Goal: Transaction & Acquisition: Book appointment/travel/reservation

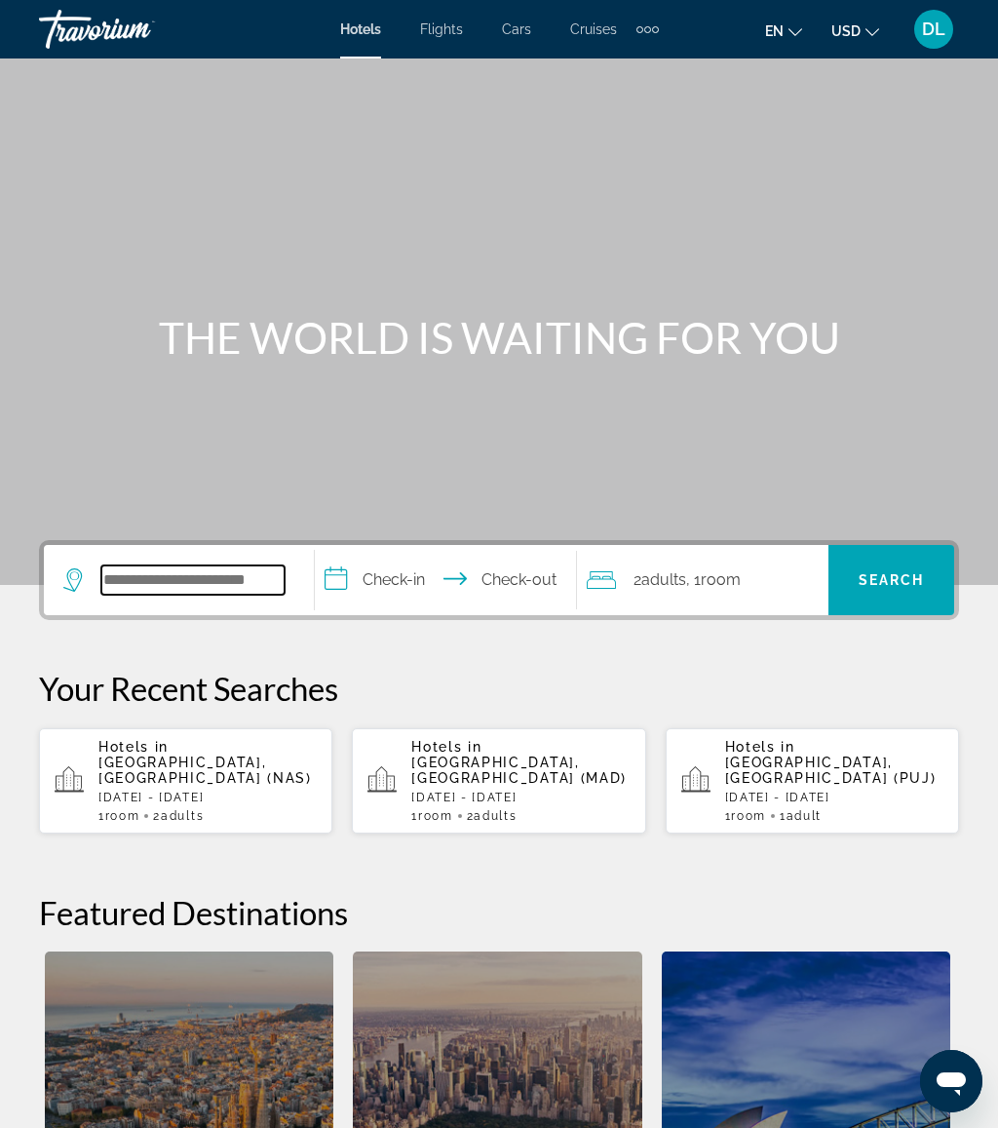
click at [197, 592] on input "Search widget" at bounding box center [192, 579] width 183 height 29
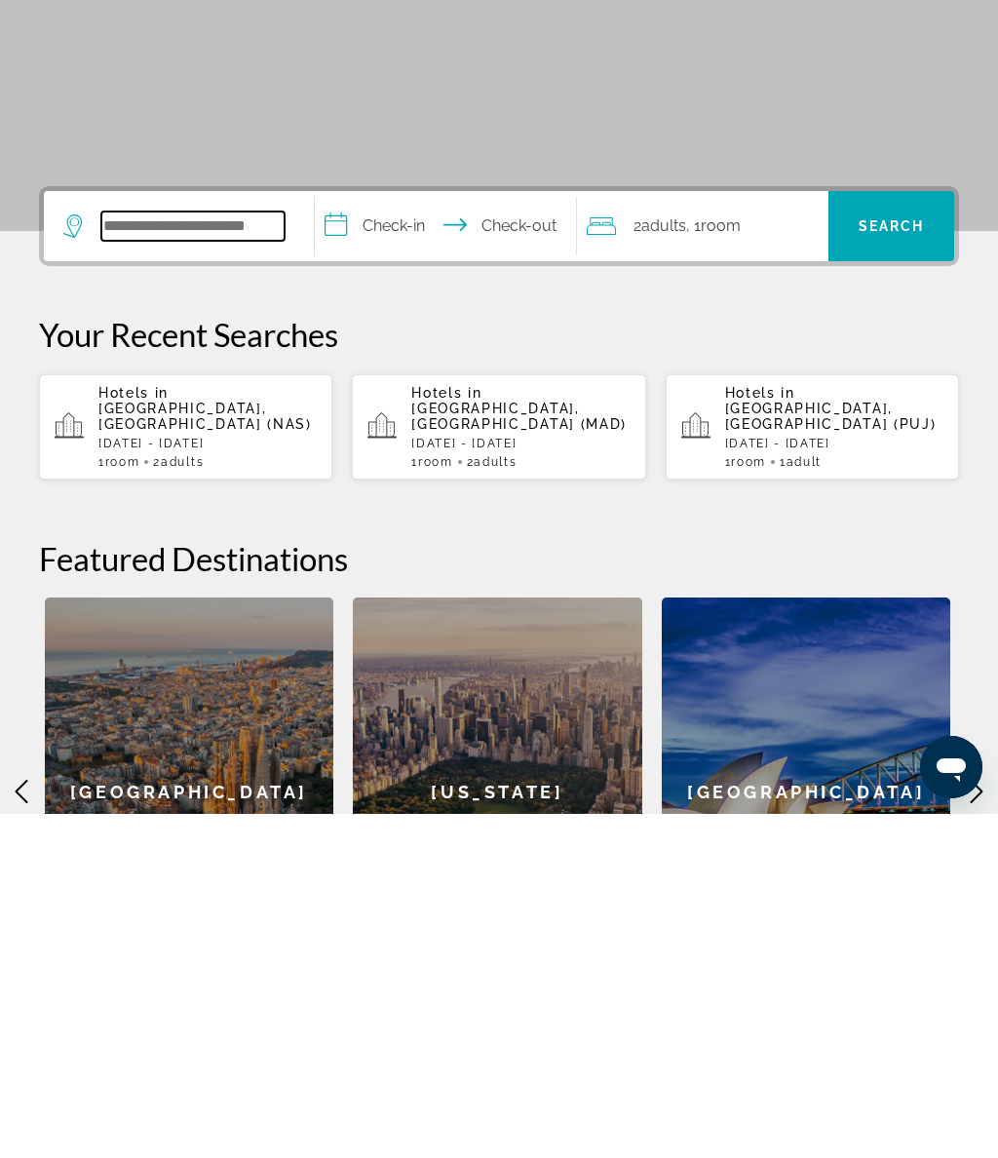
scroll to position [133, 0]
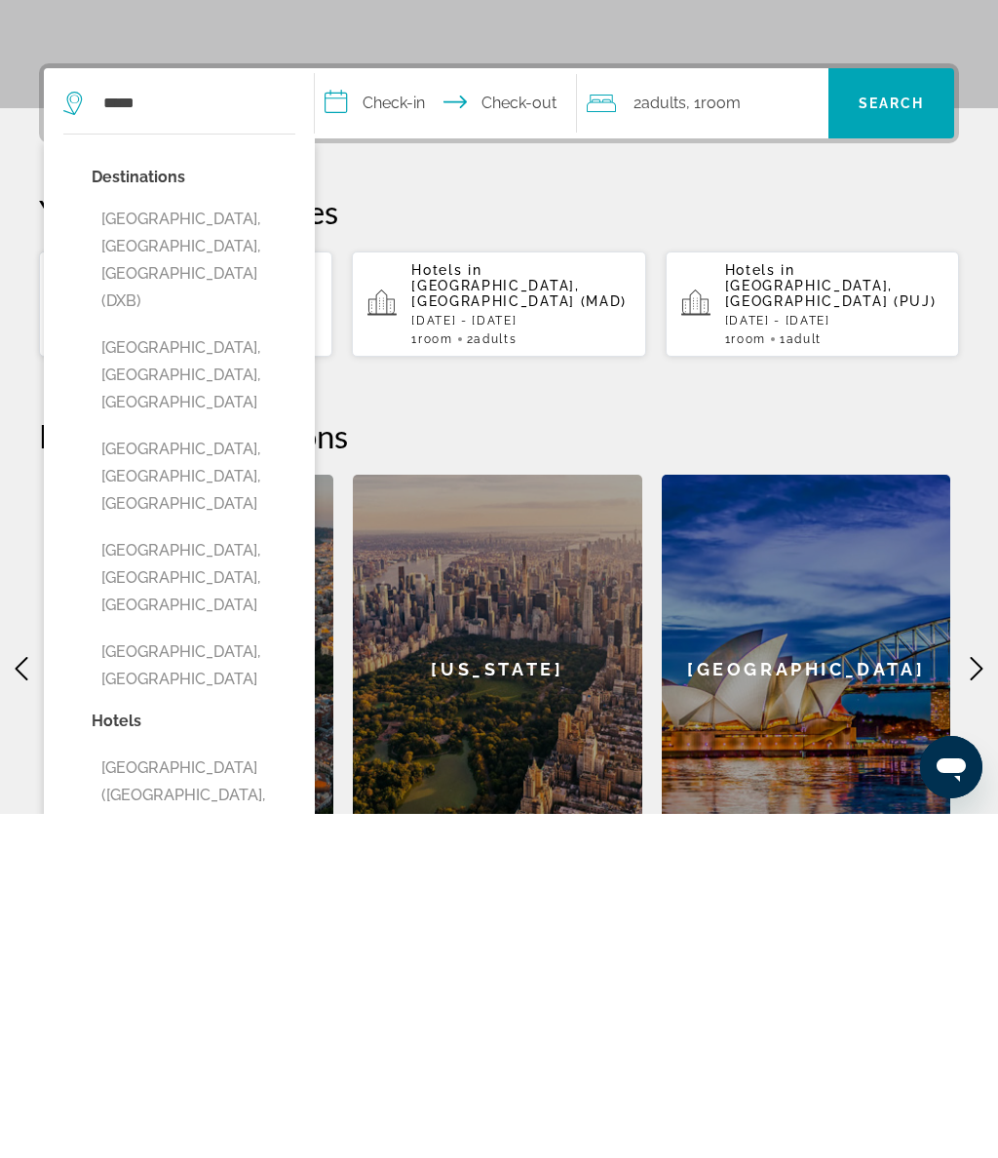
click at [251, 545] on button "[GEOGRAPHIC_DATA], [GEOGRAPHIC_DATA], [GEOGRAPHIC_DATA] (DXB)" at bounding box center [194, 604] width 204 height 119
type input "**********"
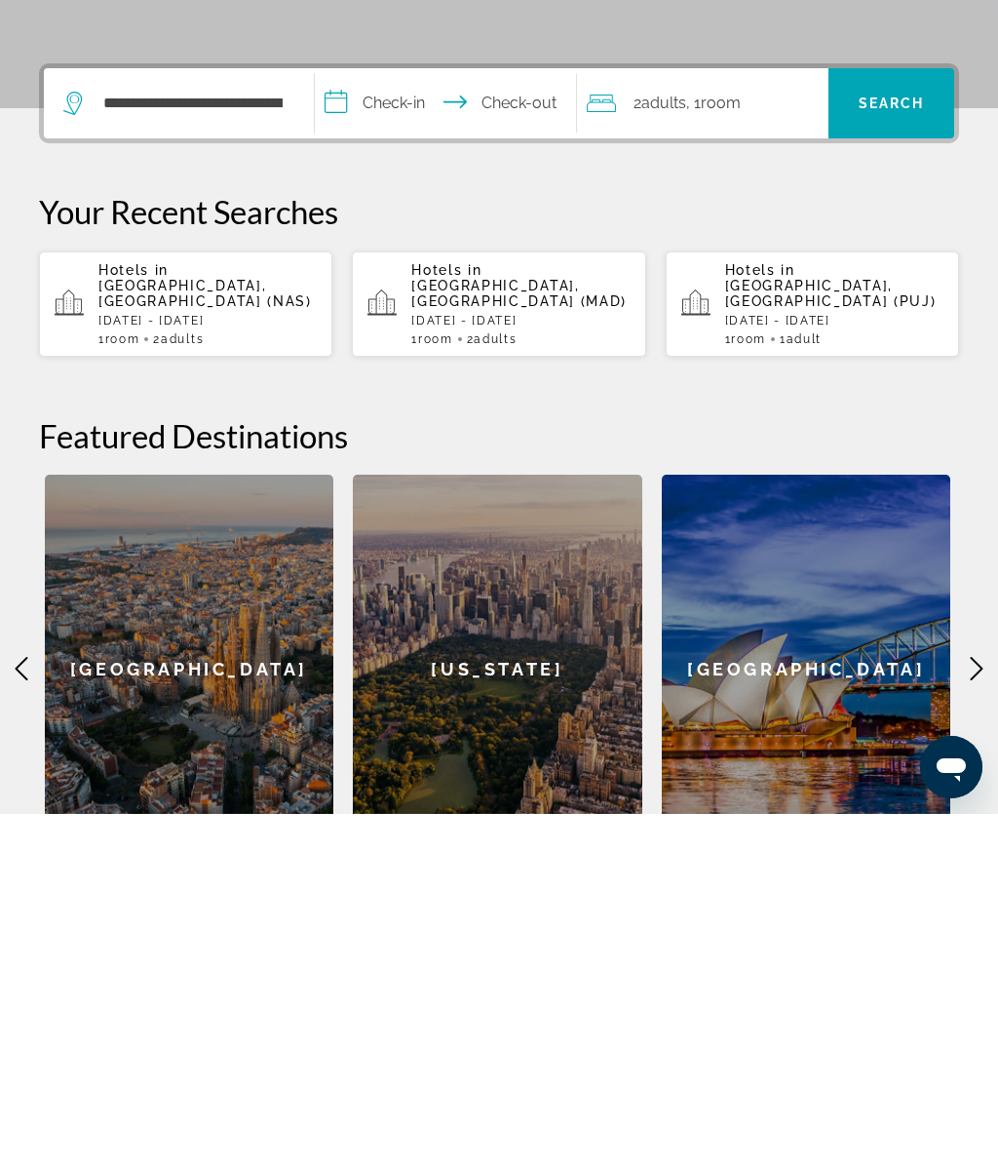
click at [412, 412] on input "**********" at bounding box center [449, 450] width 269 height 76
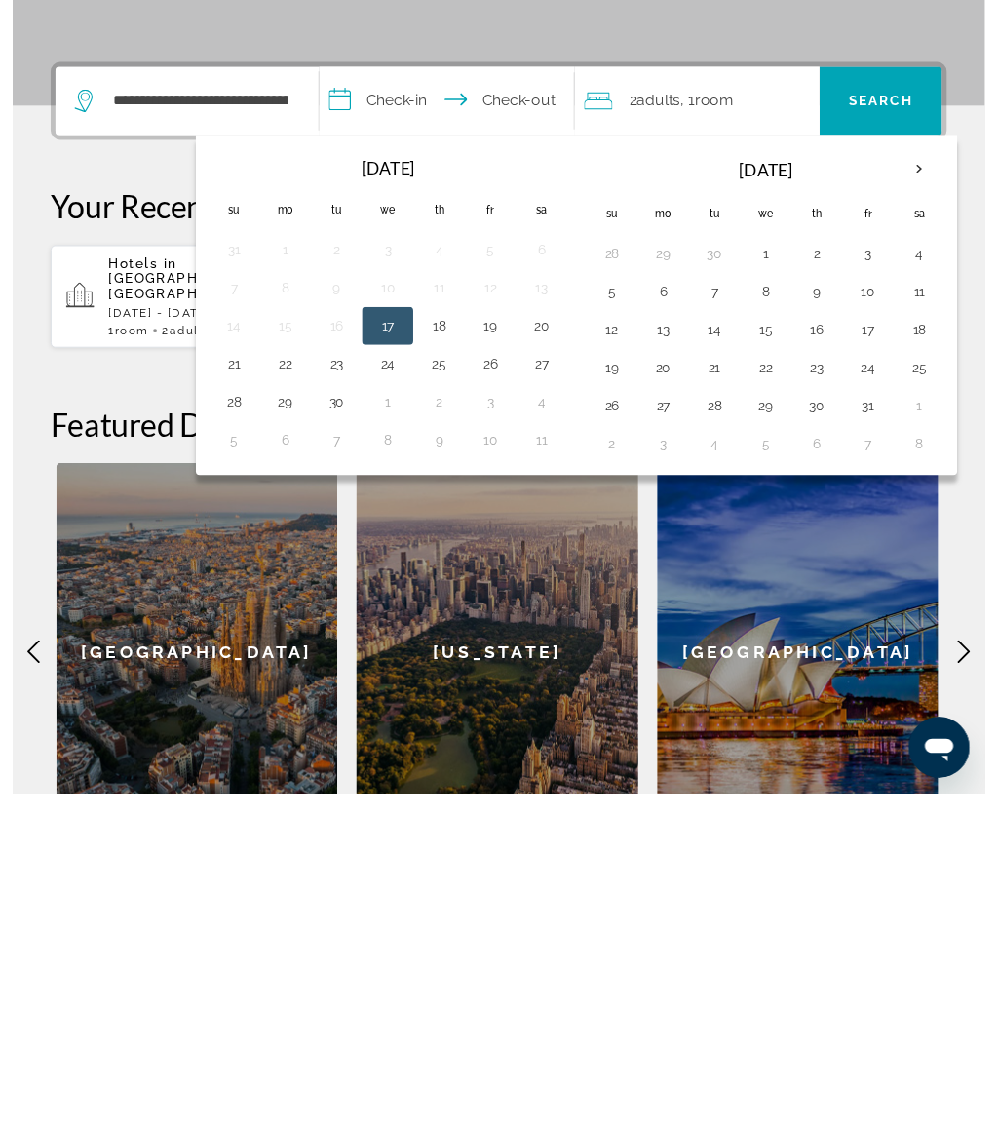
scroll to position [483, 0]
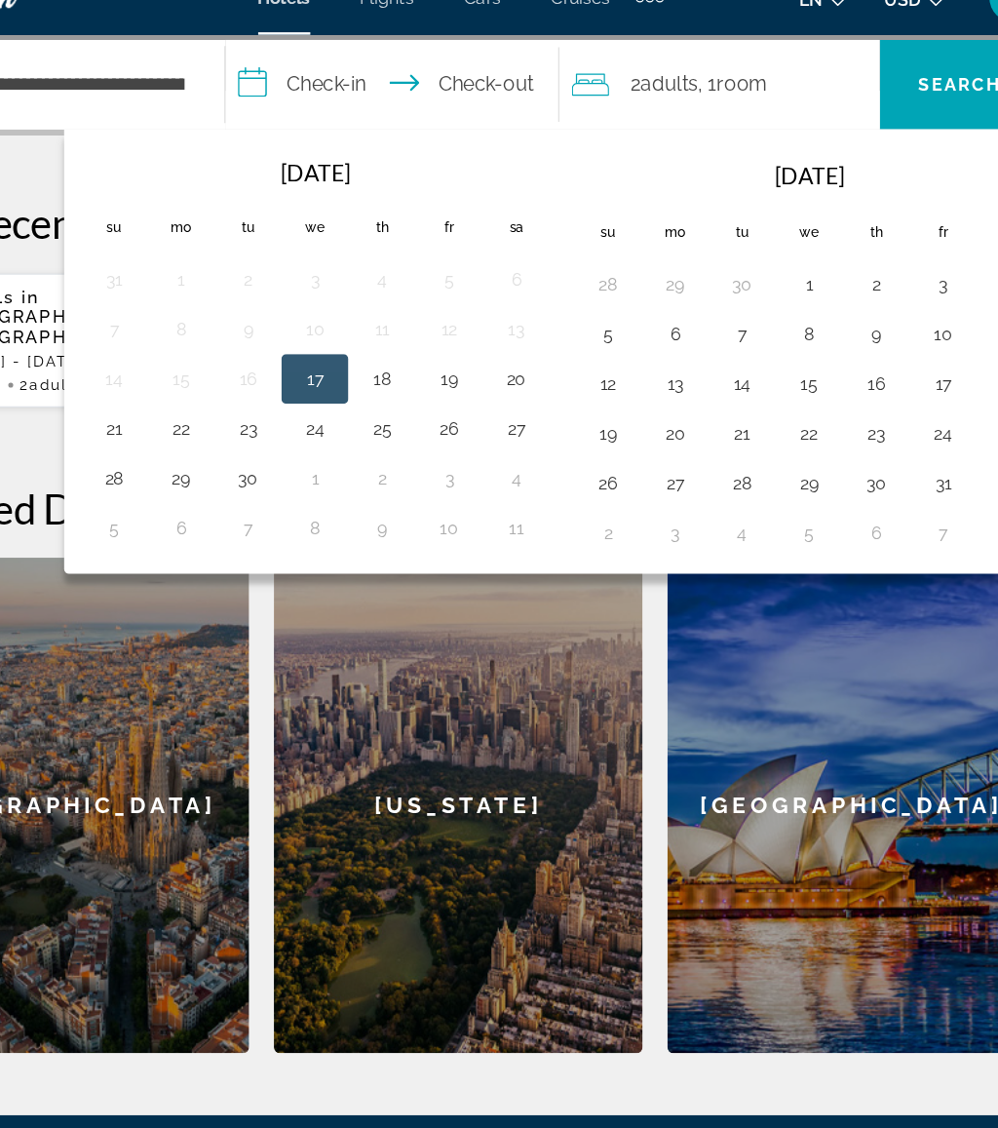
click at [317, 393] on button "30" at bounding box center [332, 406] width 31 height 27
click at [317, 432] on button "7" at bounding box center [332, 445] width 31 height 27
type input "**********"
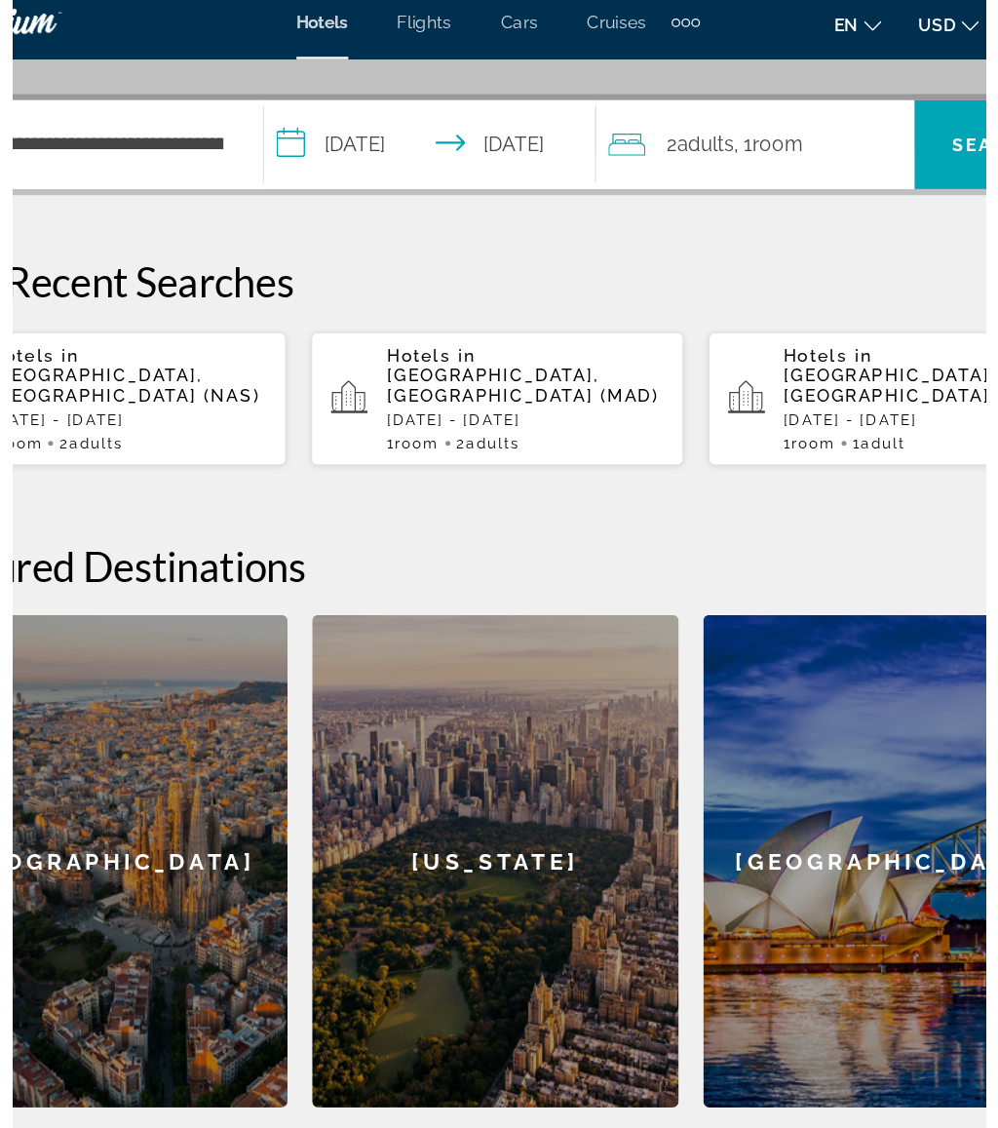
scroll to position [436, 0]
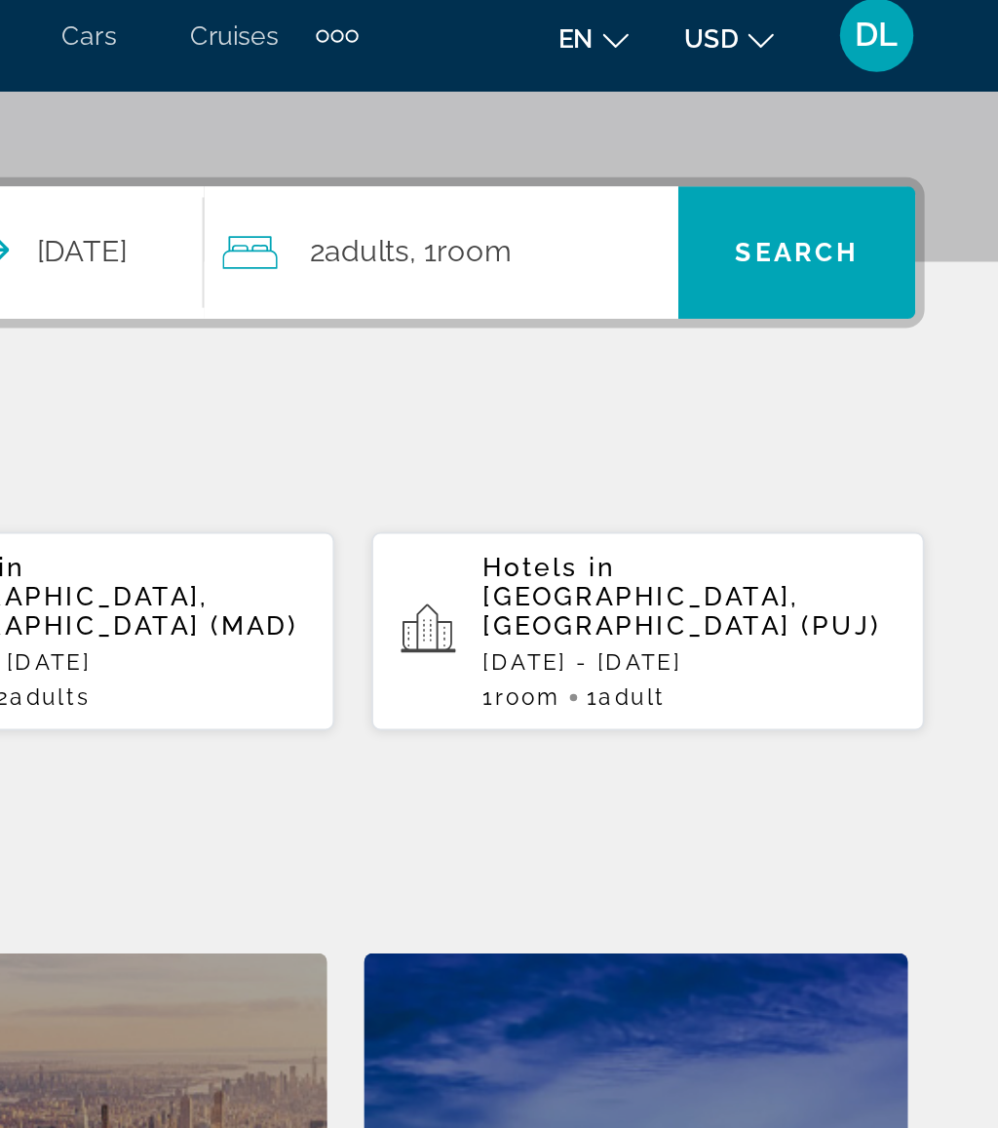
click at [859, 136] on span "Search" at bounding box center [892, 144] width 66 height 16
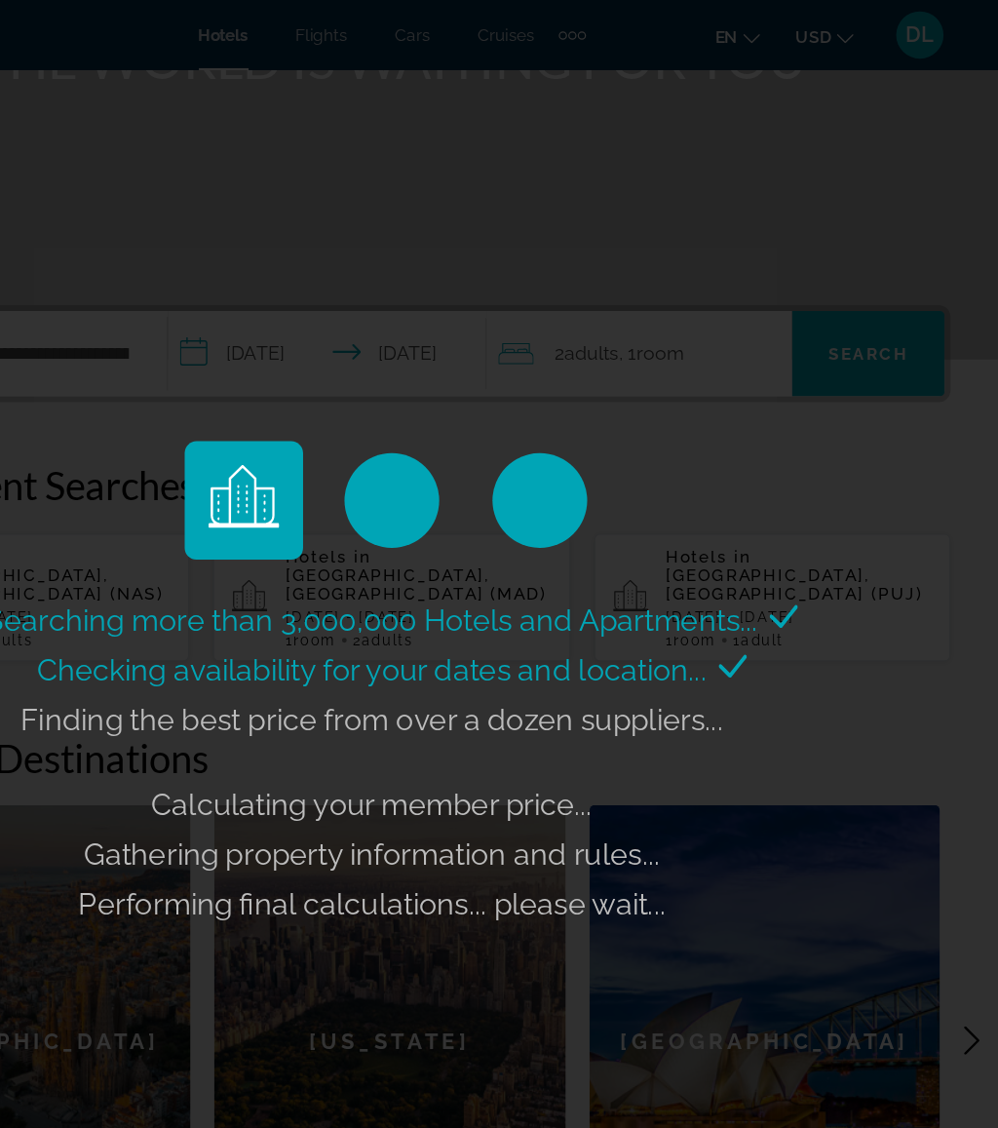
scroll to position [286, 0]
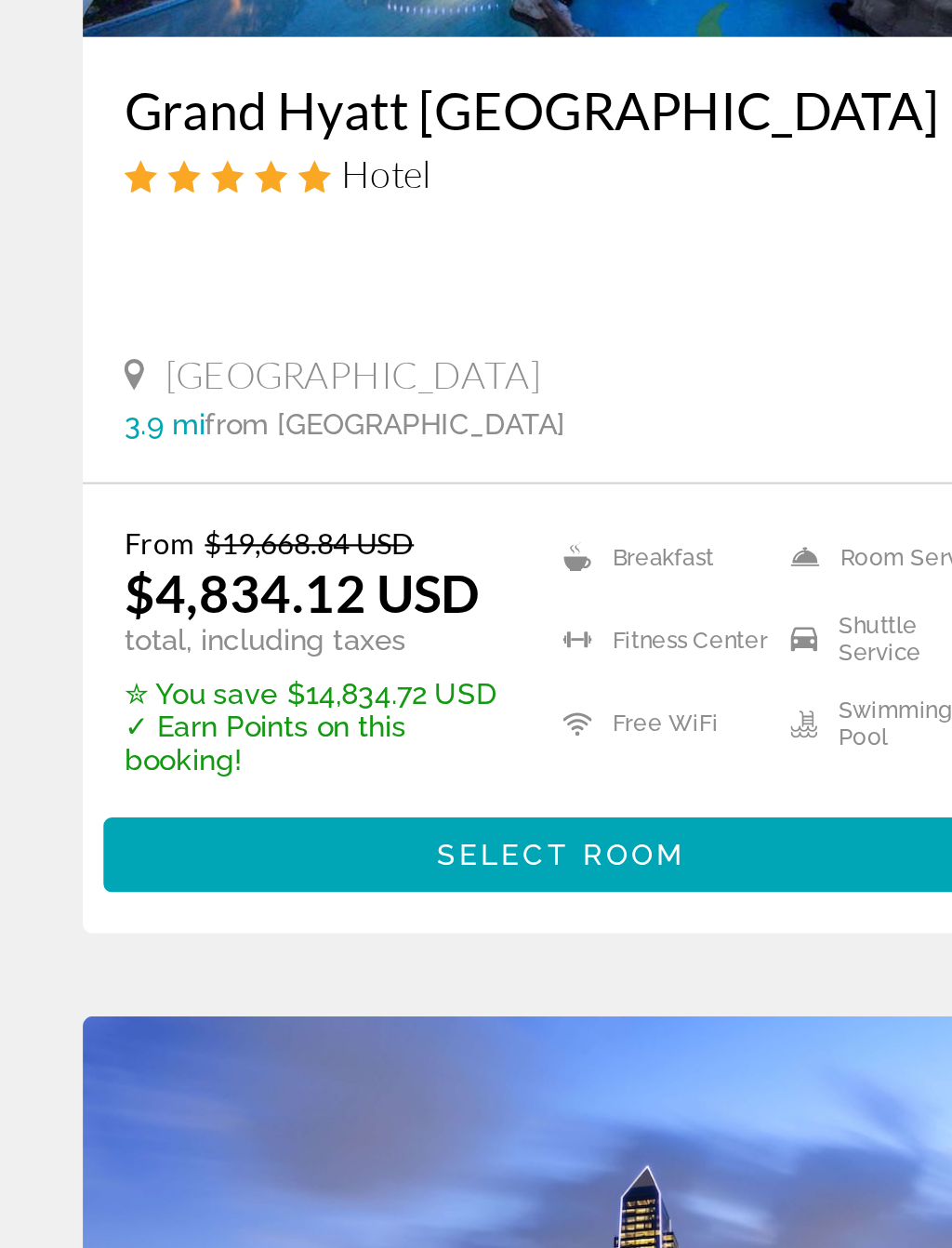
click at [271, 890] on span "Select Room" at bounding box center [252, 898] width 112 height 15
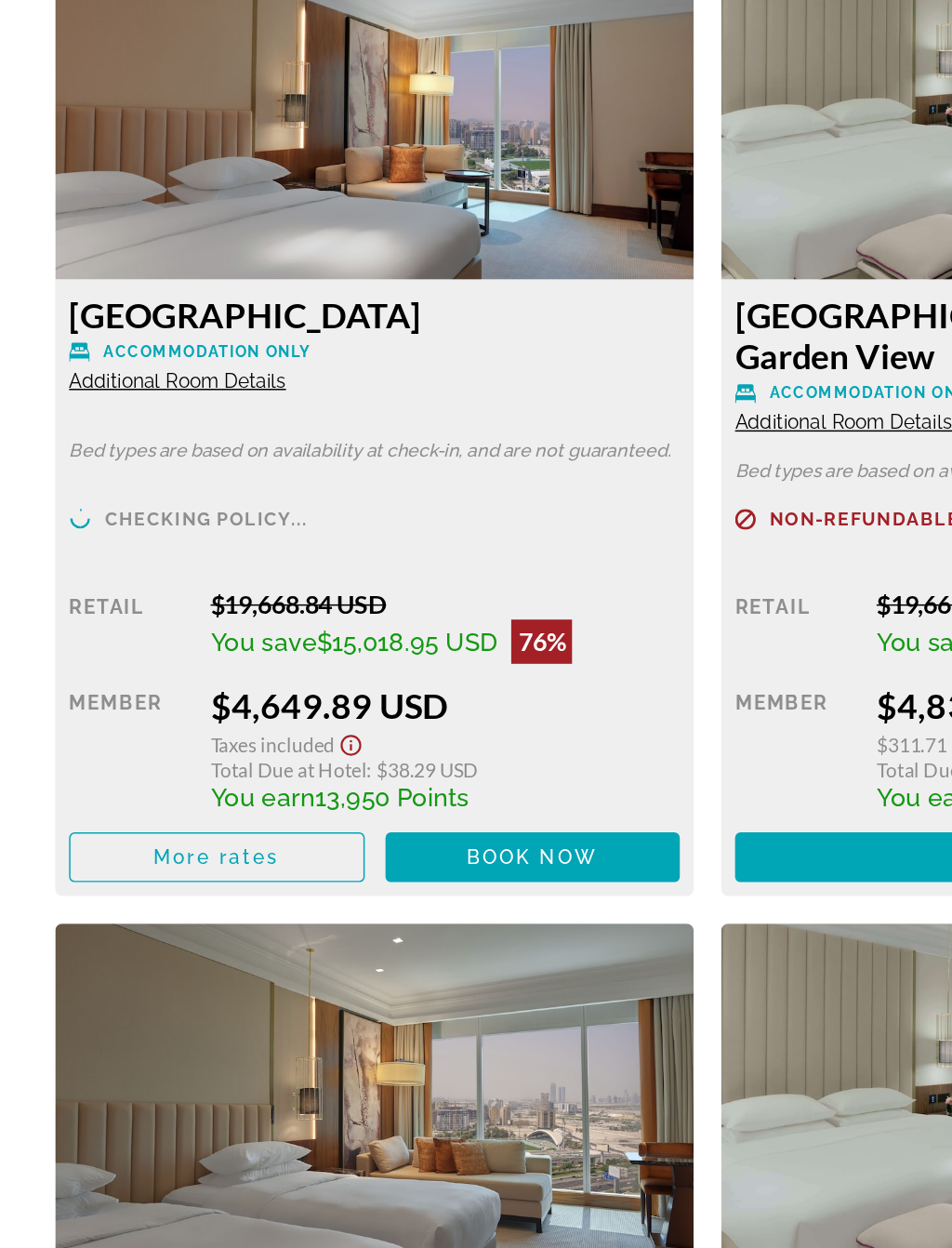
scroll to position [3013, 0]
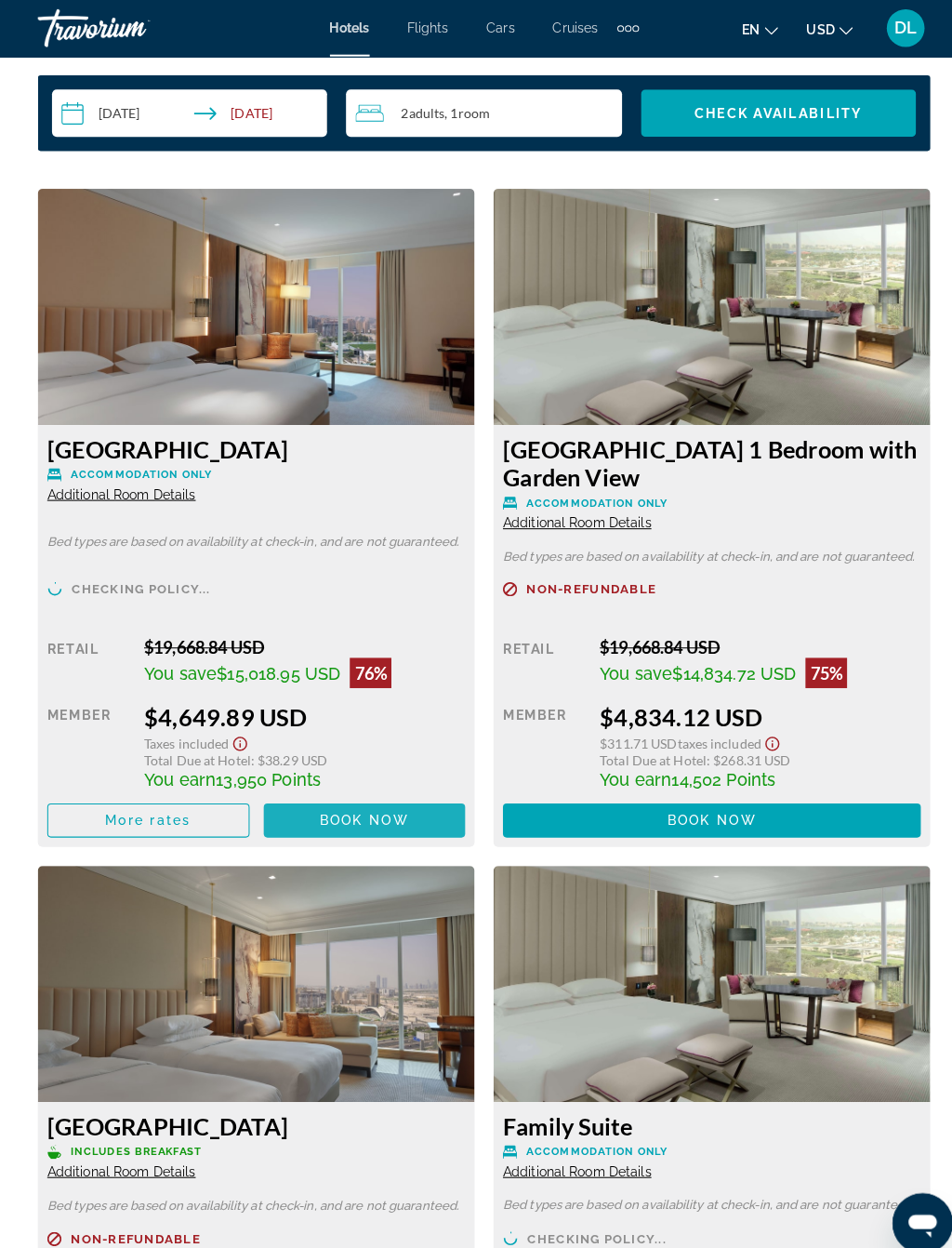
click at [389, 792] on span "Main content" at bounding box center [359, 807] width 199 height 45
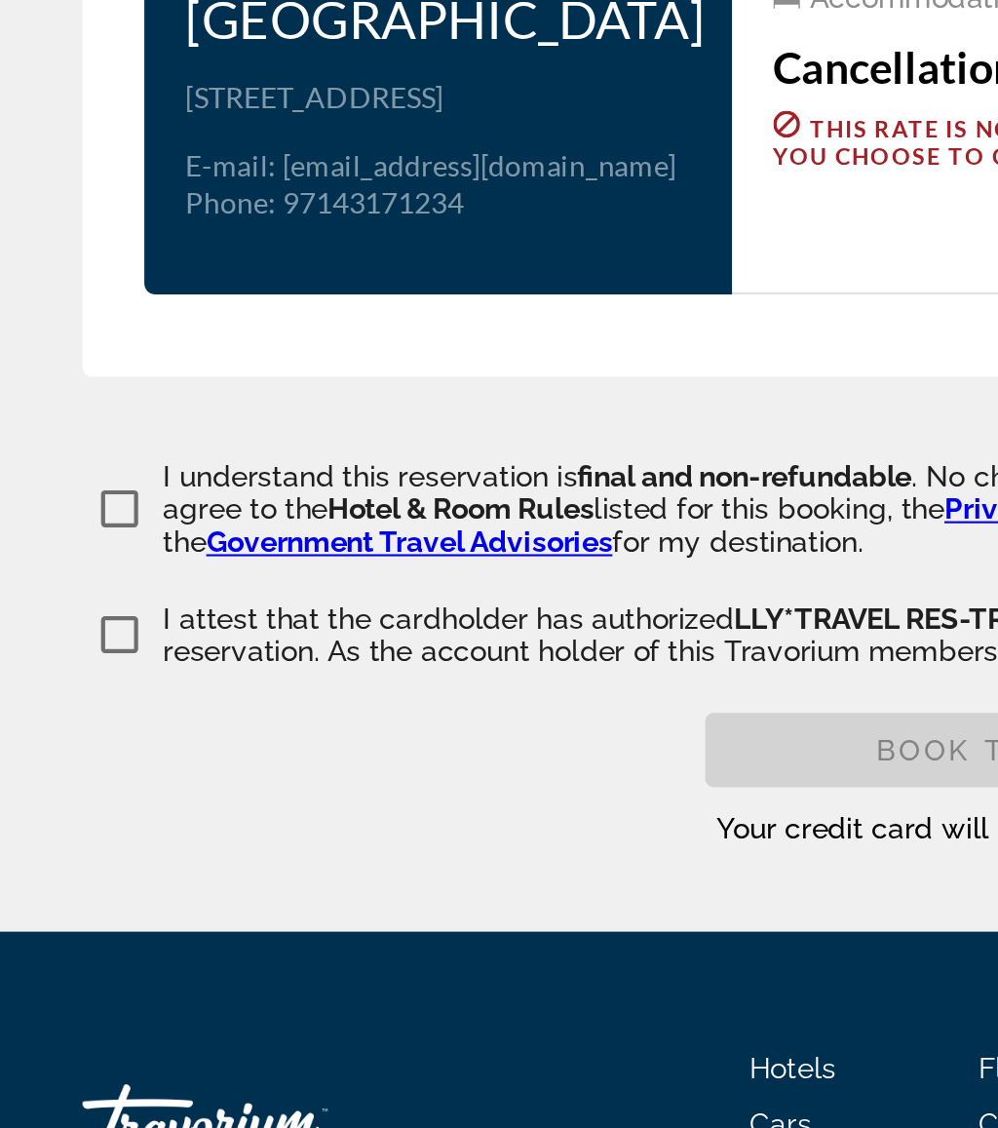
scroll to position [3045, 0]
